Goal: Transaction & Acquisition: Book appointment/travel/reservation

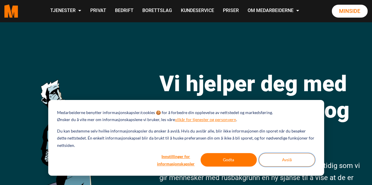
click at [283, 162] on button "Avslå" at bounding box center [286, 160] width 56 height 14
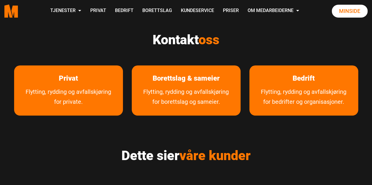
scroll to position [264, 0]
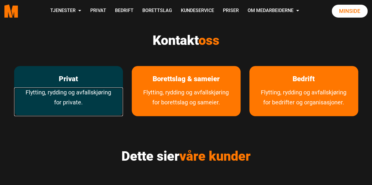
click at [77, 93] on link "Flytting, rydding og avfallskjøring for private." at bounding box center [68, 102] width 109 height 29
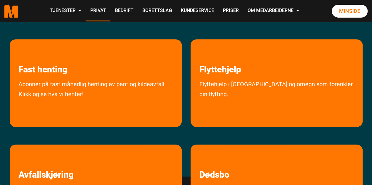
scroll to position [117, 0]
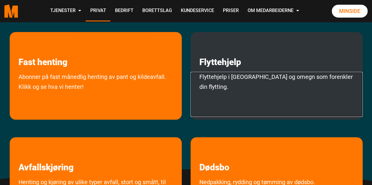
click at [256, 74] on link "Flyttehjelp i Oslo og omegn som forenkler din flytting." at bounding box center [276, 94] width 172 height 45
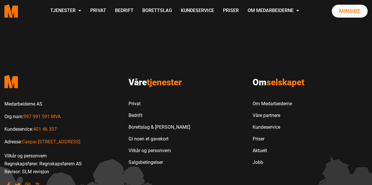
scroll to position [705, 0]
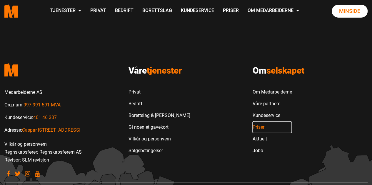
click at [261, 122] on link "Priser" at bounding box center [271, 128] width 39 height 12
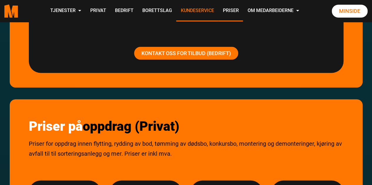
scroll to position [587, 0]
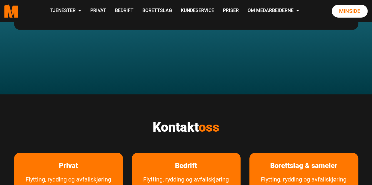
scroll to position [940, 0]
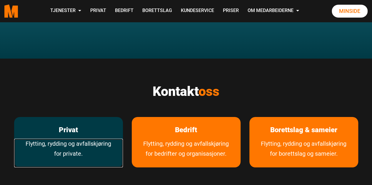
click at [70, 139] on link "Flytting, rydding og avfallskjøring for private." at bounding box center [68, 153] width 109 height 29
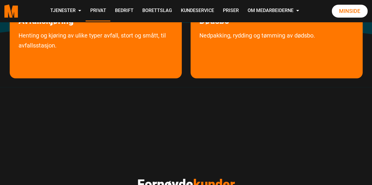
scroll to position [117, 0]
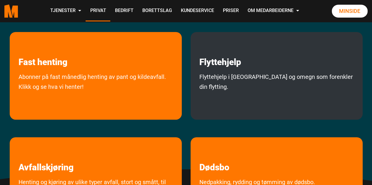
click at [246, 70] on div "Flyttehjelp Flyttehjelp i Oslo og omegn som forenkler din flytting." at bounding box center [276, 76] width 172 height 88
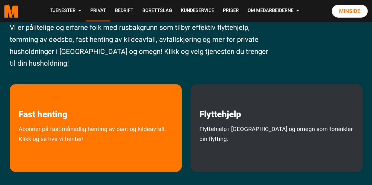
scroll to position [59, 0]
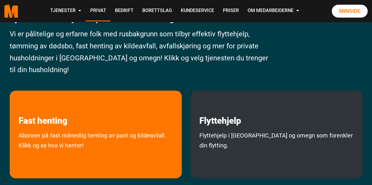
click at [255, 127] on div "Flyttehjelp Flyttehjelp i Oslo og omegn som forenkler din flytting." at bounding box center [276, 135] width 172 height 88
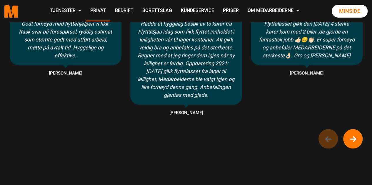
scroll to position [558, 0]
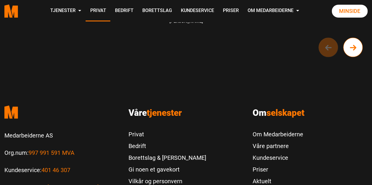
click at [352, 48] on icon "Next button of carousel" at bounding box center [352, 48] width 5 height 4
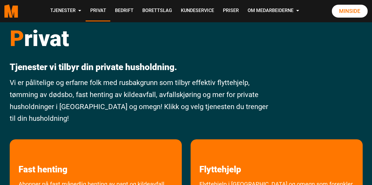
scroll to position [0, 0]
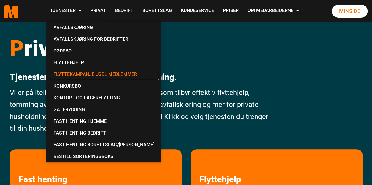
click at [70, 73] on link "Flyttekampanje USBL medlemmer" at bounding box center [103, 75] width 110 height 12
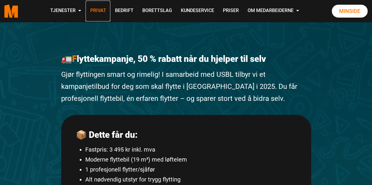
click at [96, 9] on link "Privat" at bounding box center [97, 11] width 25 height 21
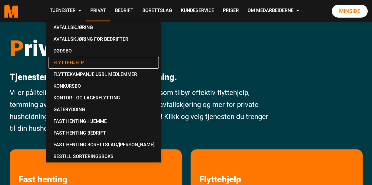
click at [68, 63] on link "Flyttehjelp" at bounding box center [103, 63] width 110 height 12
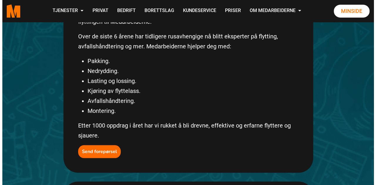
scroll to position [117, 0]
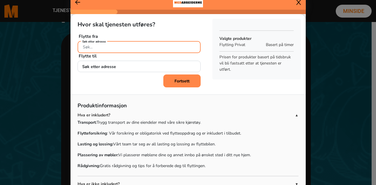
click at [114, 47] on input "Søk etter adresse" at bounding box center [139, 47] width 123 height 12
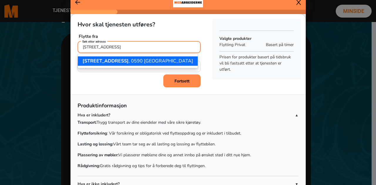
click at [102, 61] on span "Årvollveien 60J" at bounding box center [106, 61] width 46 height 6
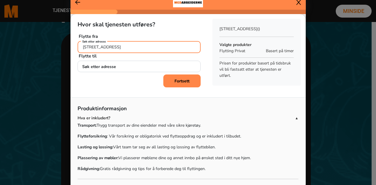
type input "Årvollveien 60J, 0590 Oslo"
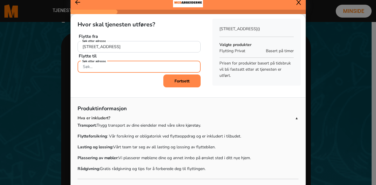
click at [107, 66] on input "Søk etter adresse" at bounding box center [139, 67] width 123 height 12
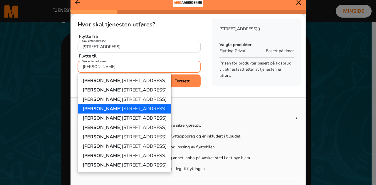
scroll to position [30, 0]
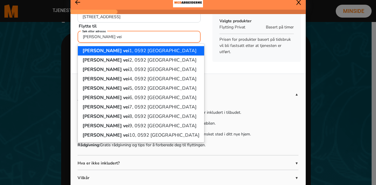
drag, startPoint x: 120, startPoint y: 37, endPoint x: 74, endPoint y: 41, distance: 46.6
click at [74, 41] on div "Hvor skal tjenesten utføres? Flytte fra Årvollveien 60J, 0590 Oslo Søk etter ad…" at bounding box center [138, 14] width 137 height 61
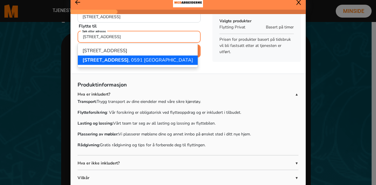
click at [103, 62] on span "Rødbergveien 43" at bounding box center [106, 60] width 46 height 6
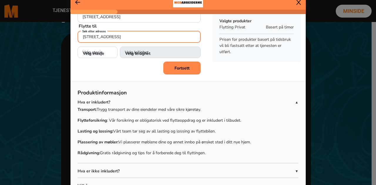
type input "Rødbergveien 43, 0591 Oslo"
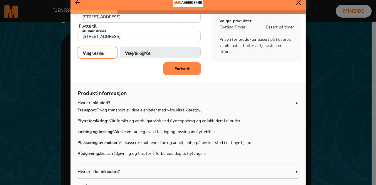
click at [104, 53] on select "Velg etasje 1. etasje 2. etasje 3. etasje 4. etasje" at bounding box center [98, 53] width 40 height 12
select select "01"
click at [78, 47] on select "Velg etasje 1. etasje 2. etasje 3. etasje 4. etasje" at bounding box center [98, 53] width 40 height 12
select select
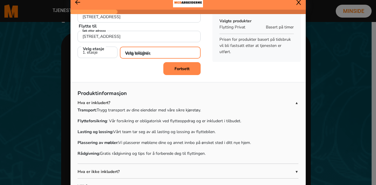
click at [154, 54] on select "Velg leilighet 1. dør fra venstre (H0101) 2. dør fra venstre (H0102)" at bounding box center [160, 53] width 81 height 12
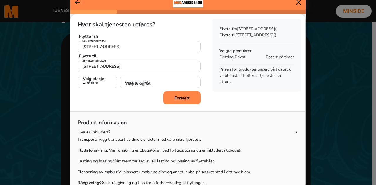
click at [178, 97] on b "Fortsett" at bounding box center [181, 98] width 15 height 6
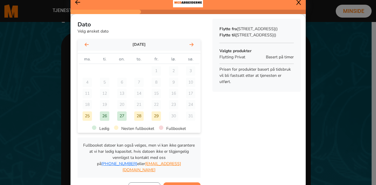
click at [134, 117] on div "28" at bounding box center [138, 116] width 9 height 9
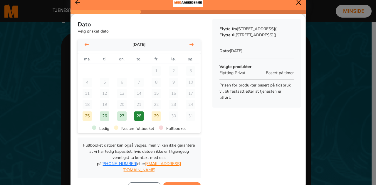
click at [120, 117] on div "27" at bounding box center [121, 116] width 9 height 9
click at [135, 116] on div "28" at bounding box center [138, 116] width 9 height 9
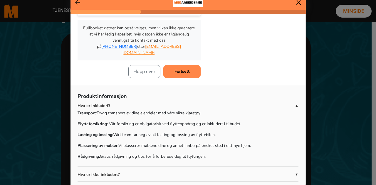
scroll to position [129, 0]
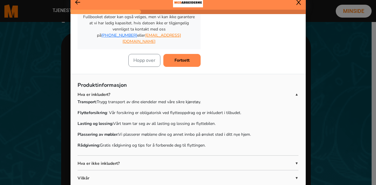
click at [295, 161] on span "▼" at bounding box center [297, 163] width 4 height 5
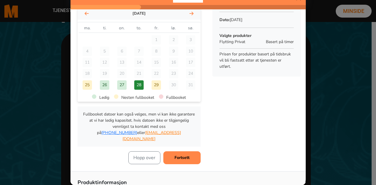
scroll to position [59, 0]
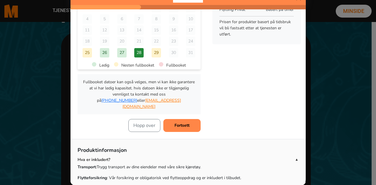
click at [186, 120] on button "Fortsett" at bounding box center [181, 125] width 37 height 13
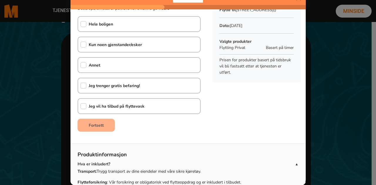
scroll to position [0, 0]
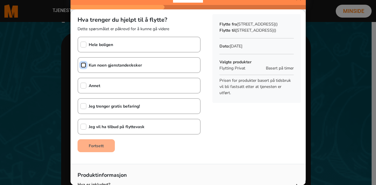
click at [82, 65] on input "checkbox" at bounding box center [83, 65] width 6 height 6
checkbox input "true"
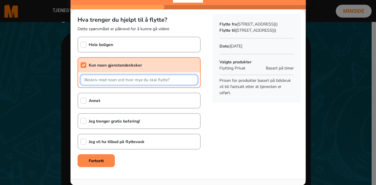
click at [106, 82] on input "text" at bounding box center [138, 80] width 117 height 10
type input "Vaskemaskin, sovesofa, dobbeltseng (fra 2.etg)."
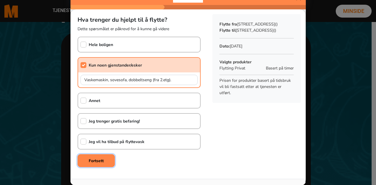
click at [98, 159] on b "Fortsett" at bounding box center [96, 161] width 15 height 6
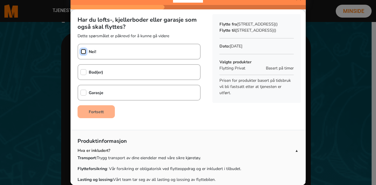
click at [83, 50] on input "checkbox" at bounding box center [83, 52] width 6 height 6
checkbox input "true"
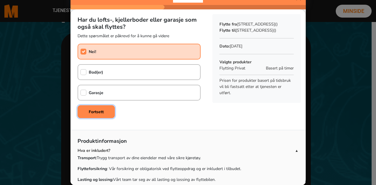
click at [105, 114] on button "Fortsett" at bounding box center [96, 111] width 37 height 13
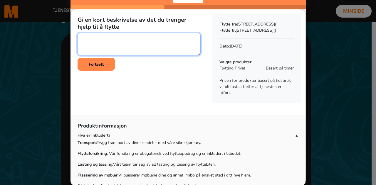
click at [106, 38] on textarea at bounding box center [139, 44] width 123 height 23
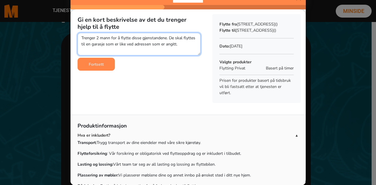
type textarea "Trenger 2 mann for å flytte disse gjenstandene. De skal flyttes til en garasje …"
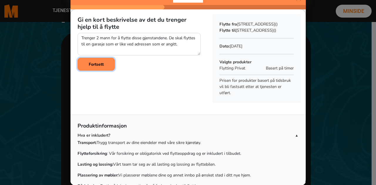
click at [97, 64] on b "Fortsett" at bounding box center [96, 65] width 15 height 6
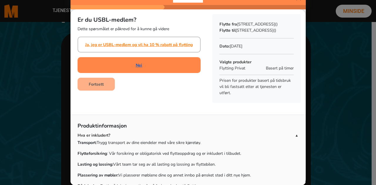
click at [136, 65] on link "Nei" at bounding box center [139, 65] width 6 height 6
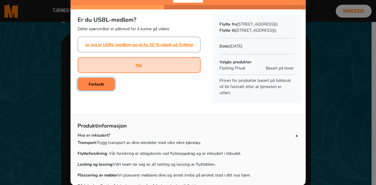
click at [96, 86] on b "Fortsett" at bounding box center [96, 85] width 15 height 6
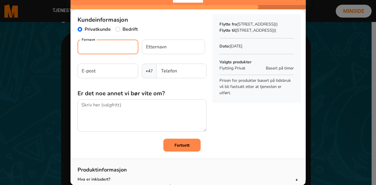
click at [100, 47] on input "Fornavn" at bounding box center [108, 47] width 61 height 15
type input "Rune"
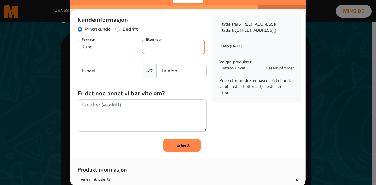
type input "Skaiaa"
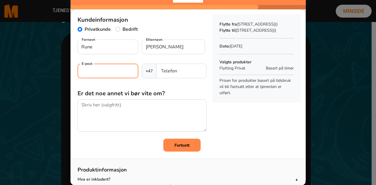
type input "rune.skaiaa@reddbarna.no"
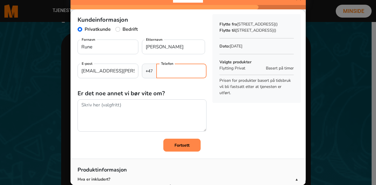
type input "97752910"
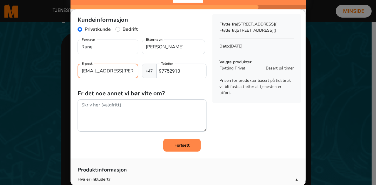
scroll to position [0, 5]
drag, startPoint x: 78, startPoint y: 71, endPoint x: 129, endPoint y: 72, distance: 50.5
click at [129, 72] on div "rune.skaiaa@reddbarna.no E-post" at bounding box center [110, 71] width 64 height 15
type input "rune@skaiaa.net"
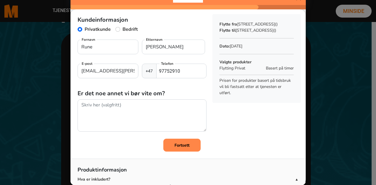
click at [232, 141] on div "Kundeinformasjon Privatkunde Bedrift Rune Fornavn Skaiaa Etternavn rune@skaiaa.…" at bounding box center [187, 80] width 235 height 142
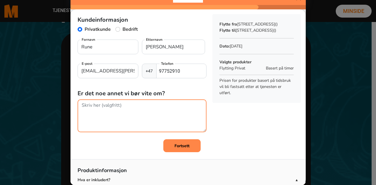
click at [109, 104] on textarea at bounding box center [142, 116] width 129 height 33
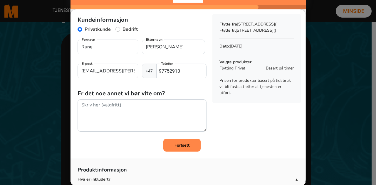
click at [184, 148] on button "Fortsett" at bounding box center [181, 145] width 37 height 13
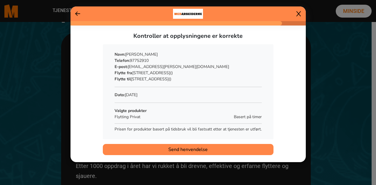
click at [199, 150] on span "Send henvendelse" at bounding box center [187, 149] width 39 height 7
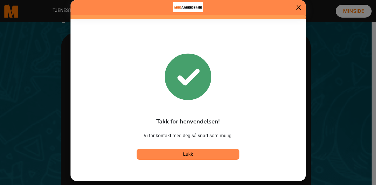
click at [298, 6] on icon at bounding box center [298, 7] width 4 height 6
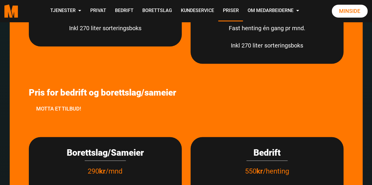
scroll to position [1921, 0]
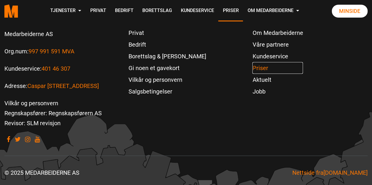
click at [256, 67] on link "Priser" at bounding box center [277, 68] width 51 height 12
